Goal: Task Accomplishment & Management: Complete application form

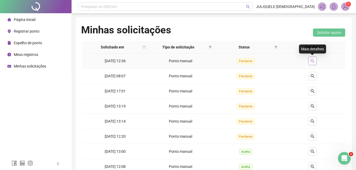
click at [310, 63] on icon "search" at bounding box center [312, 61] width 4 height 4
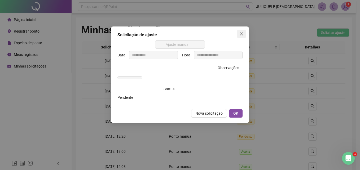
click at [244, 34] on span "Close" at bounding box center [241, 34] width 8 height 4
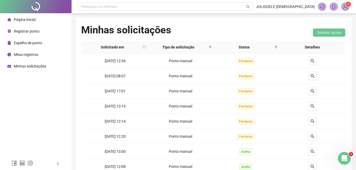
click at [35, 33] on span "Registrar ponto" at bounding box center [27, 31] width 26 height 4
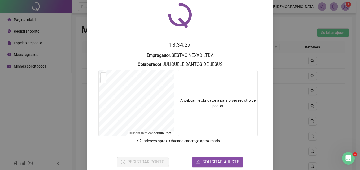
scroll to position [25, 0]
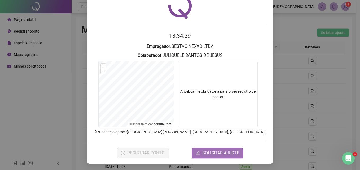
click at [212, 152] on span "SOLICITAR AJUSTE" at bounding box center [220, 153] width 37 height 6
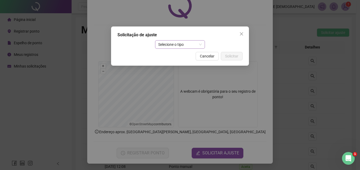
click at [169, 45] on span "Selecione o tipo" at bounding box center [180, 45] width 44 height 8
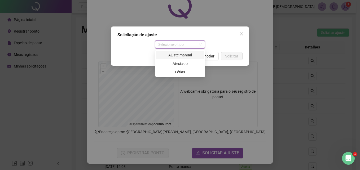
click at [175, 57] on div "Ajuste manual" at bounding box center [180, 55] width 42 height 6
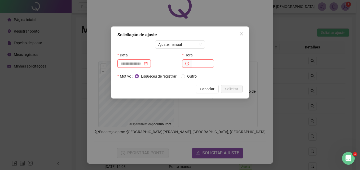
click at [133, 63] on input at bounding box center [132, 64] width 22 height 6
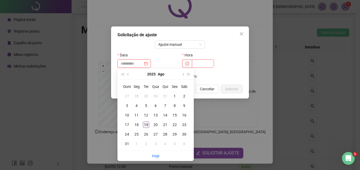
type input "**********"
drag, startPoint x: 147, startPoint y: 124, endPoint x: 153, endPoint y: 117, distance: 9.6
click at [147, 123] on div "19" at bounding box center [146, 125] width 6 height 6
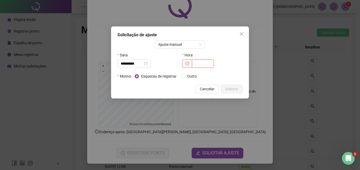
click at [206, 65] on input "text" at bounding box center [203, 63] width 22 height 8
type input "*****"
click at [194, 78] on div "Esqueceu de registrar Outro" at bounding box center [189, 76] width 108 height 8
drag, startPoint x: 194, startPoint y: 78, endPoint x: 192, endPoint y: 75, distance: 3.9
click at [192, 75] on span "Outro" at bounding box center [192, 76] width 14 height 6
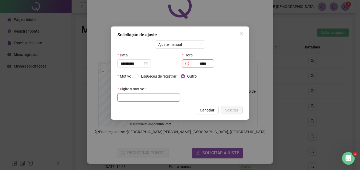
click at [152, 100] on input "text" at bounding box center [148, 97] width 63 height 8
type input "**********"
click at [240, 109] on button "Solicitar" at bounding box center [232, 110] width 22 height 8
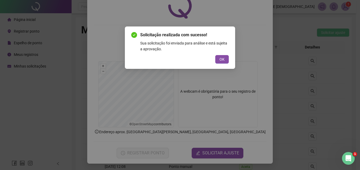
drag, startPoint x: 216, startPoint y: 59, endPoint x: 242, endPoint y: 48, distance: 27.4
click at [216, 58] on button "OK" at bounding box center [222, 59] width 14 height 8
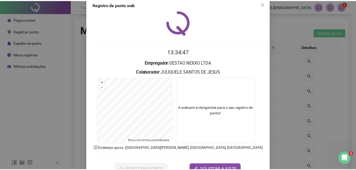
scroll to position [0, 0]
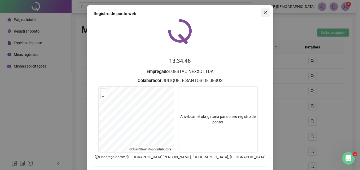
click at [264, 10] on button "Close" at bounding box center [265, 12] width 8 height 8
